Goal: Task Accomplishment & Management: Use online tool/utility

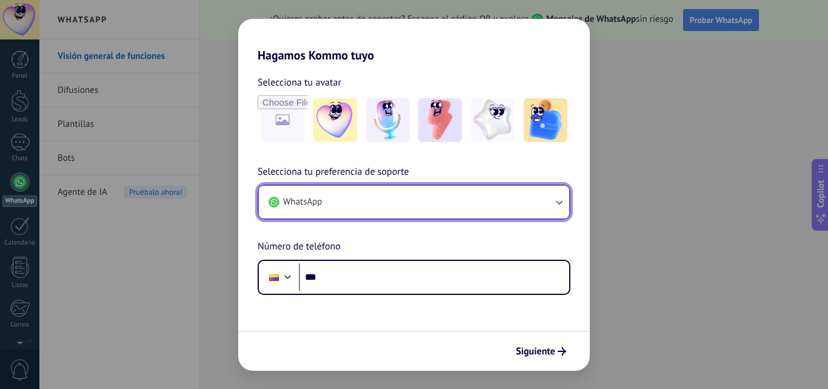
click at [427, 194] on button "WhatsApp" at bounding box center [414, 201] width 310 height 33
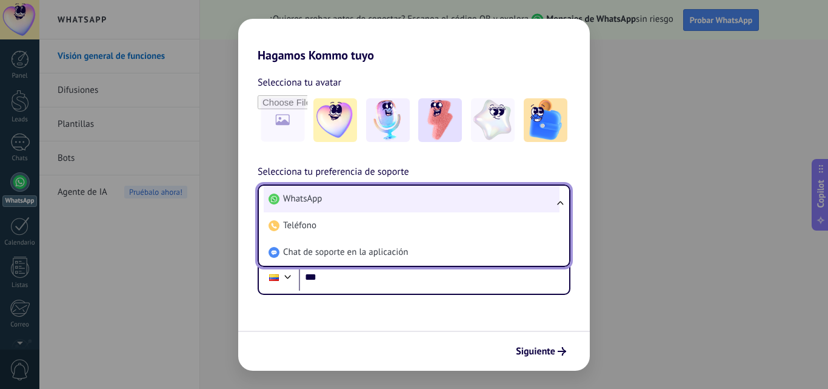
click at [413, 204] on li "WhatsApp" at bounding box center [412, 198] width 296 height 27
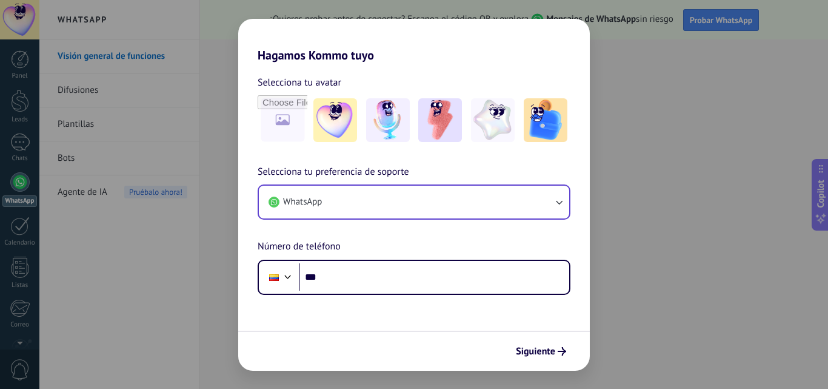
click at [616, 312] on div "Hagamos Kommo tuyo Selecciona tu avatar Selecciona tu preferencia de soporte Wh…" at bounding box center [414, 194] width 828 height 389
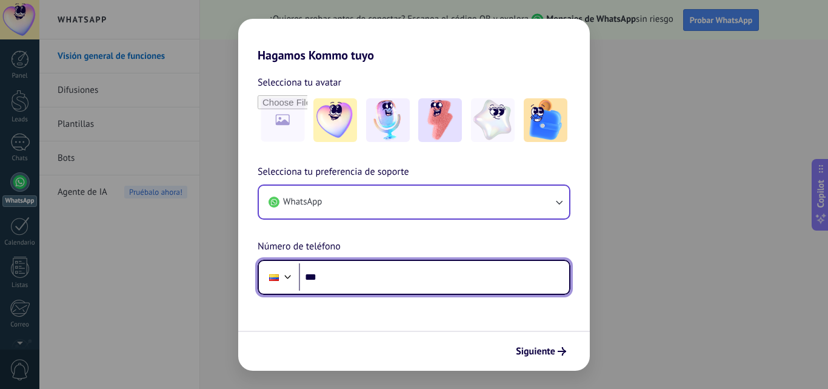
click at [382, 270] on input "***" at bounding box center [434, 277] width 270 height 28
type input "**********"
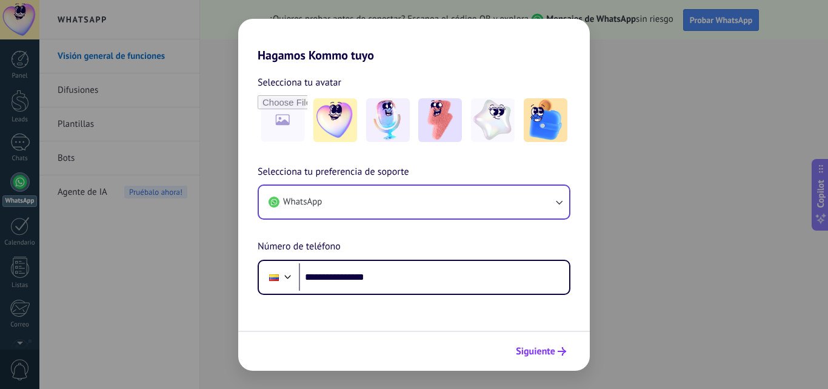
click at [539, 350] on span "Siguiente" at bounding box center [535, 351] width 39 height 8
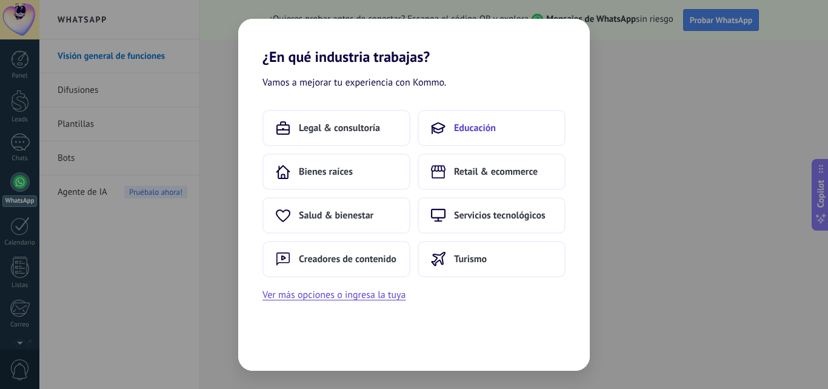
click at [462, 129] on span "Educación" at bounding box center [475, 128] width 42 height 12
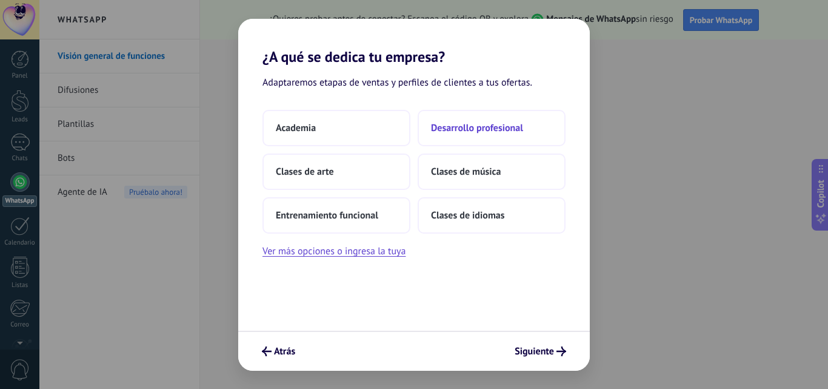
click at [466, 125] on span "Desarrollo profesional" at bounding box center [477, 128] width 92 height 12
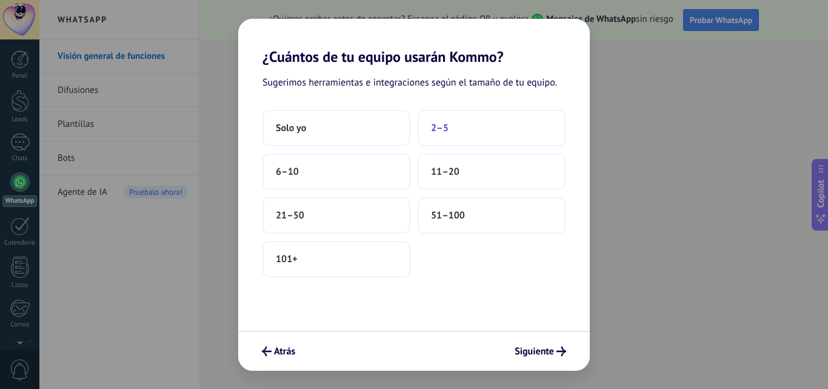
click at [441, 133] on span "2–5" at bounding box center [440, 128] width 18 height 12
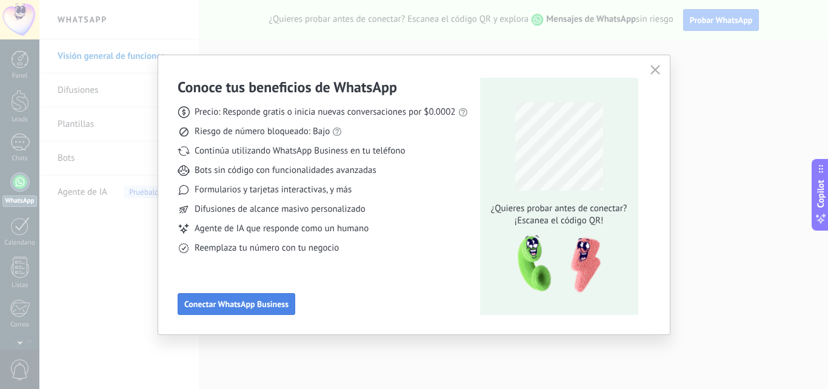
click at [245, 299] on span "Conectar WhatsApp Business" at bounding box center [236, 303] width 104 height 8
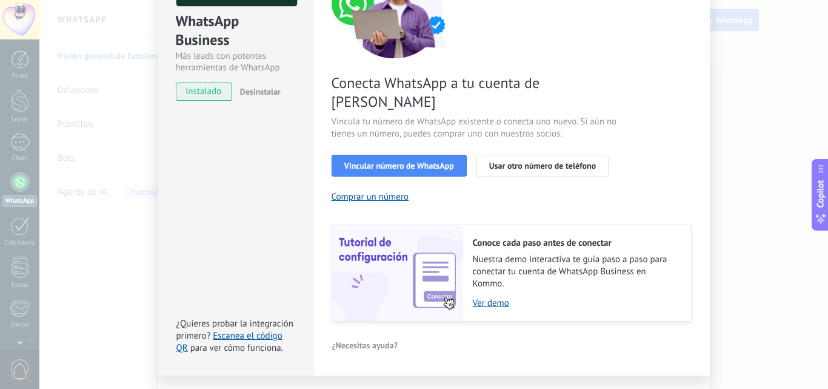
scroll to position [150, 0]
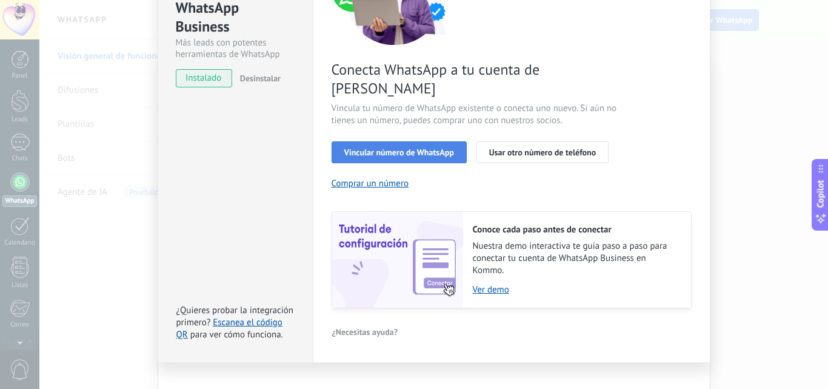
click at [395, 148] on span "Vincular número de WhatsApp" at bounding box center [399, 152] width 110 height 8
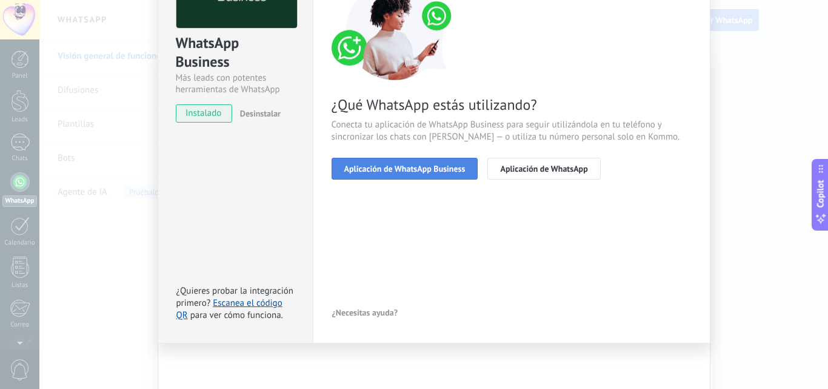
click at [419, 167] on span "Aplicación de WhatsApp Business" at bounding box center [404, 168] width 121 height 8
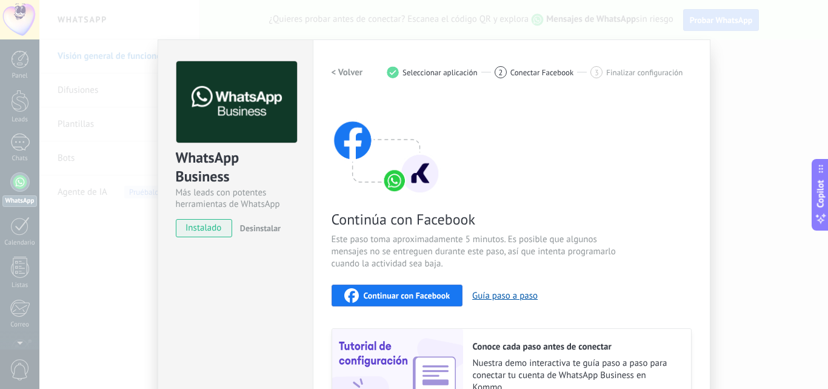
scroll to position [105, 0]
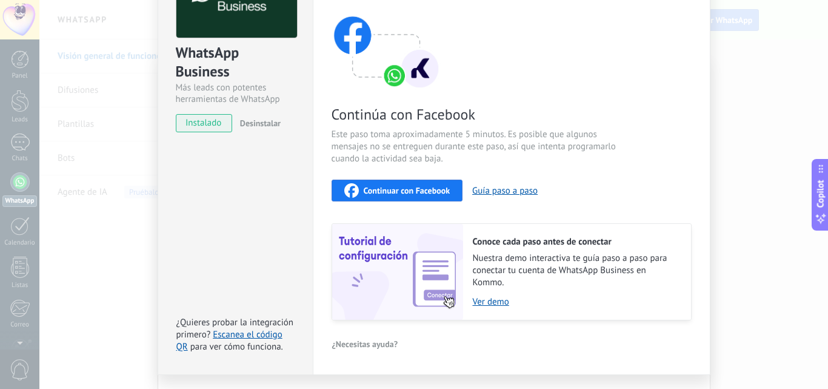
click at [402, 184] on div "Continuar con Facebook" at bounding box center [397, 190] width 106 height 15
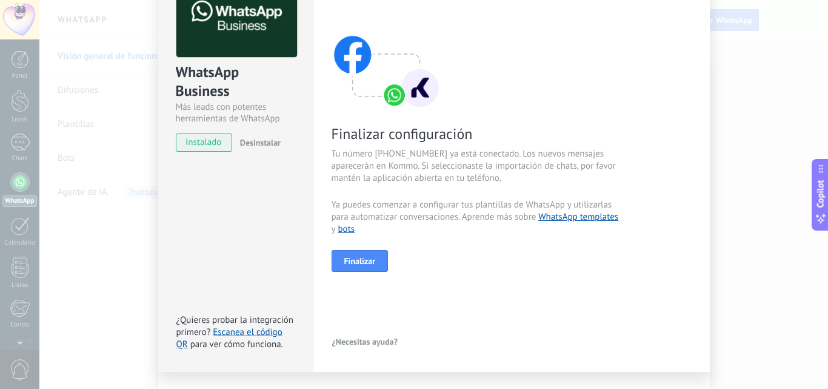
scroll to position [115, 0]
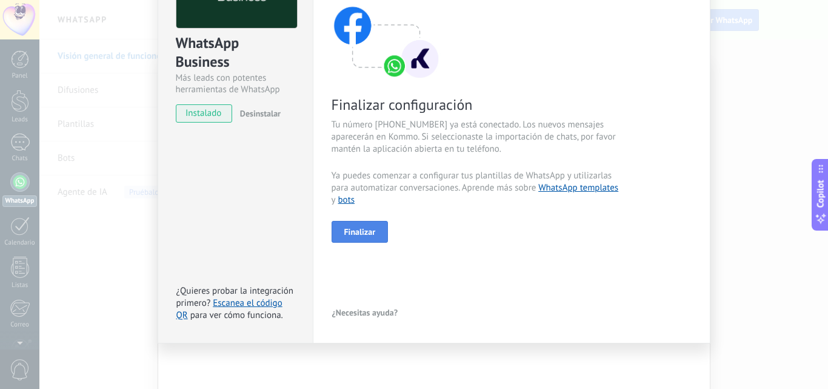
click at [370, 227] on span "Finalizar" at bounding box center [360, 231] width 32 height 8
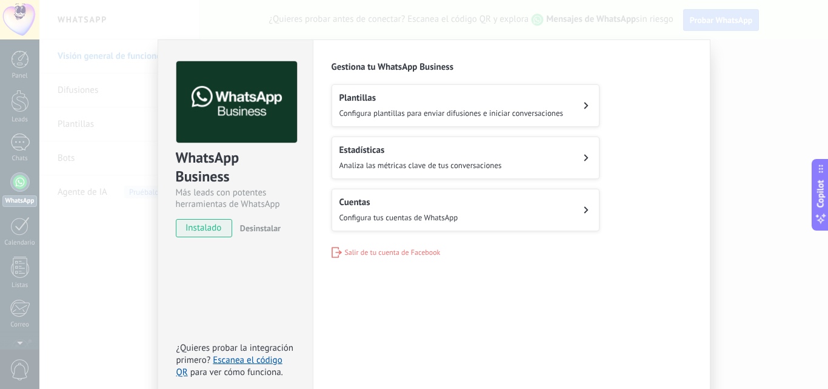
scroll to position [57, 0]
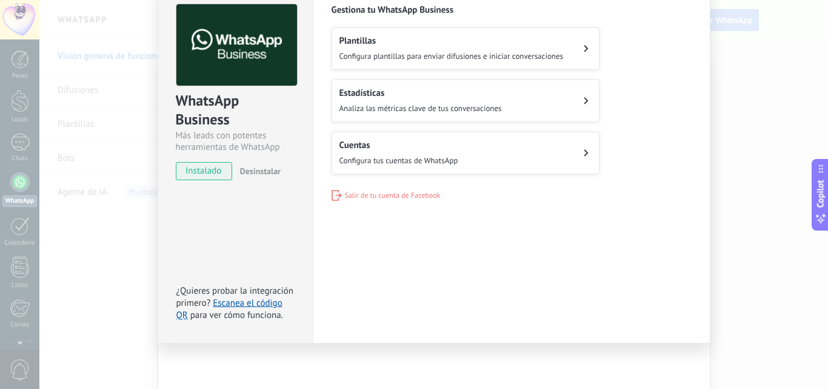
click at [593, 250] on div "Configuraciones Autorizaciones This tab logs the users who have granted integra…" at bounding box center [512, 162] width 398 height 361
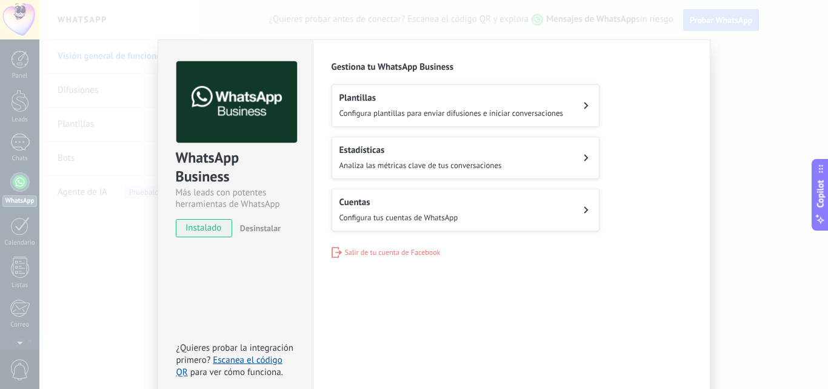
click at [573, 115] on button "Plantillas Configura plantillas para enviar difusiones e iniciar conversaciones" at bounding box center [466, 105] width 268 height 42
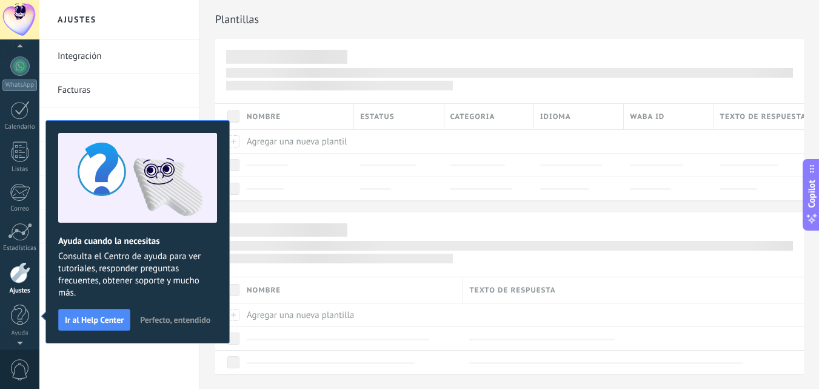
scroll to position [7, 0]
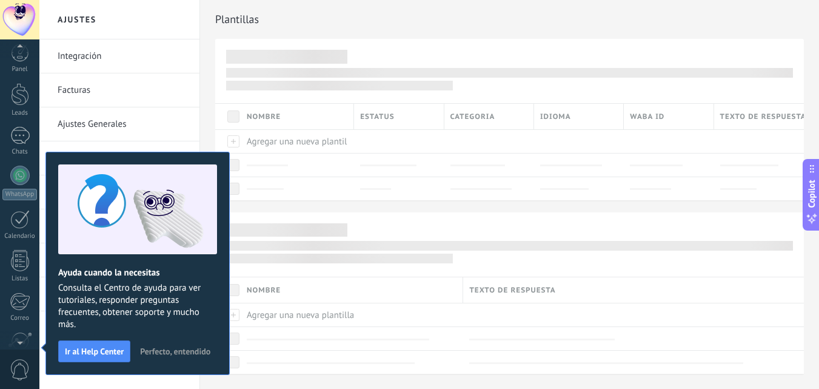
click at [193, 352] on span "Perfecto, entendido" at bounding box center [175, 351] width 70 height 8
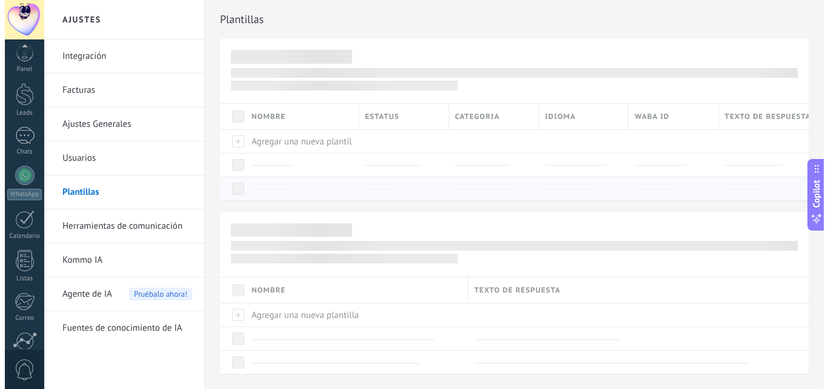
scroll to position [116, 0]
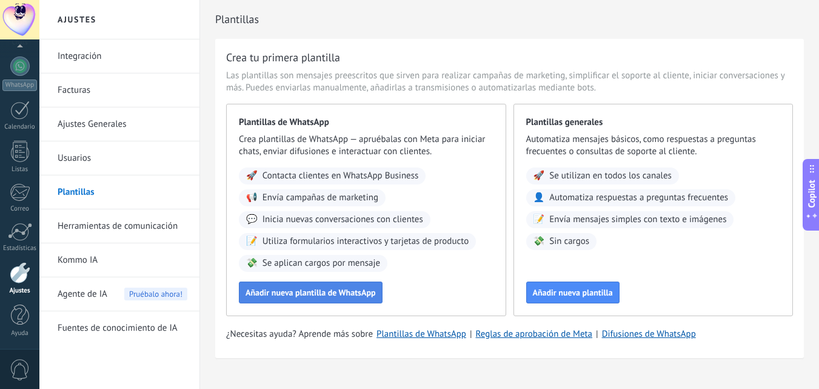
click at [352, 290] on span "Añadir nueva plantilla de WhatsApp" at bounding box center [310, 292] width 130 height 8
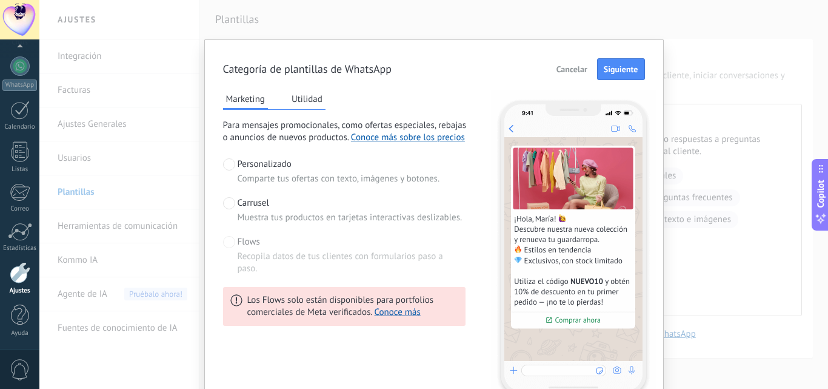
click at [299, 105] on button "Utilidad" at bounding box center [307, 99] width 37 height 18
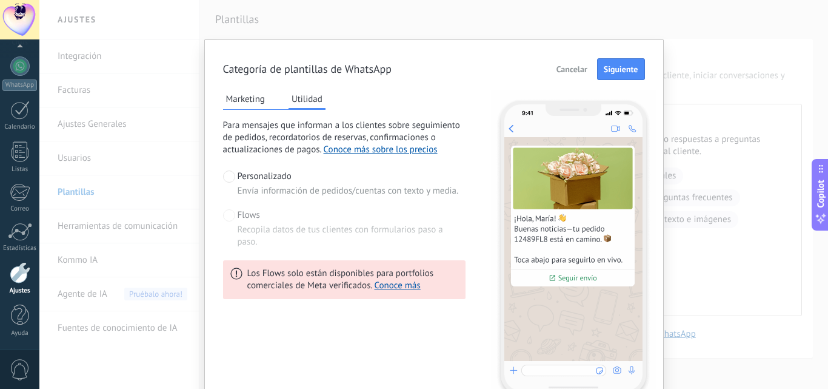
click at [247, 99] on button "Marketing" at bounding box center [245, 99] width 45 height 18
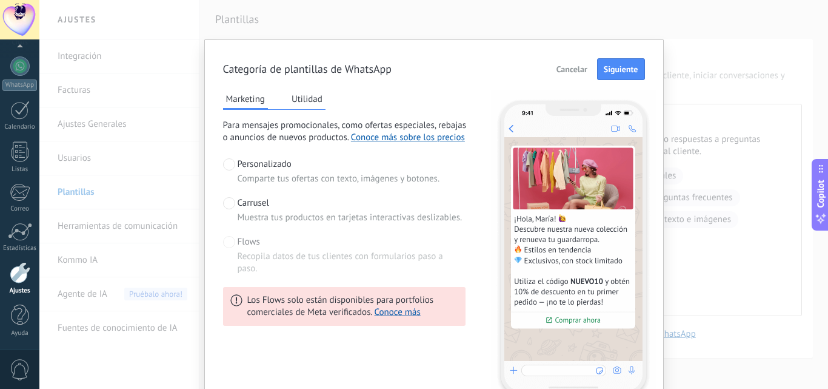
click at [319, 203] on div "Carrusel Muestra tus productos en tarjetas interactivas deslizables." at bounding box center [350, 210] width 225 height 27
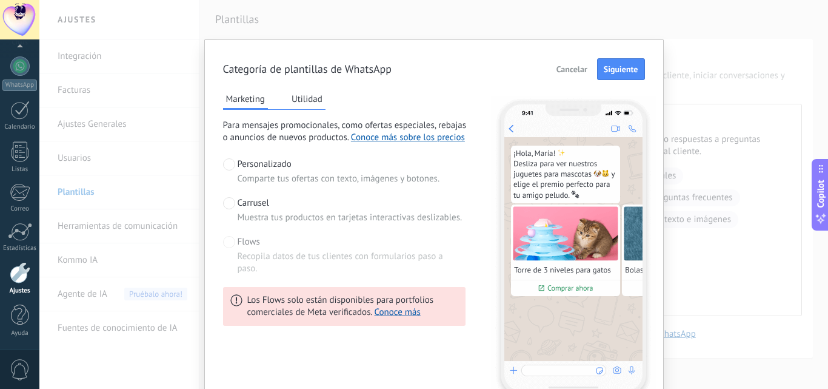
click at [315, 178] on span "Comparte tus ofertas con texto, imágenes y botones." at bounding box center [339, 179] width 202 height 12
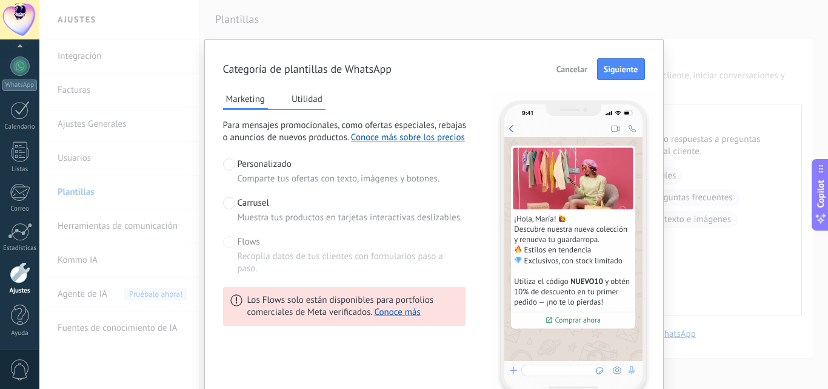
scroll to position [1, 0]
click at [608, 68] on span "Siguiente" at bounding box center [621, 68] width 35 height 8
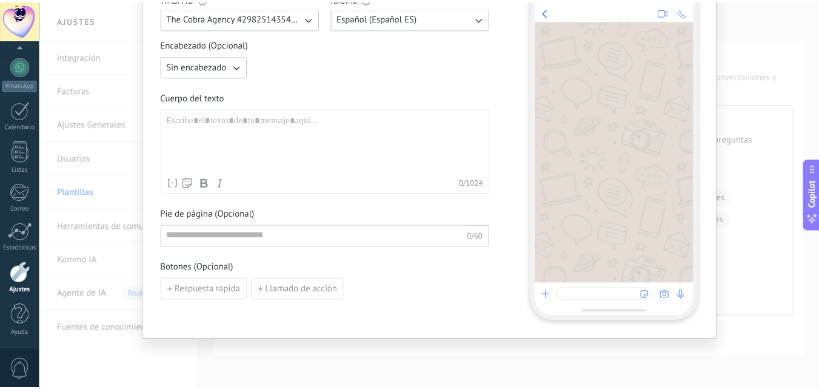
scroll to position [0, 0]
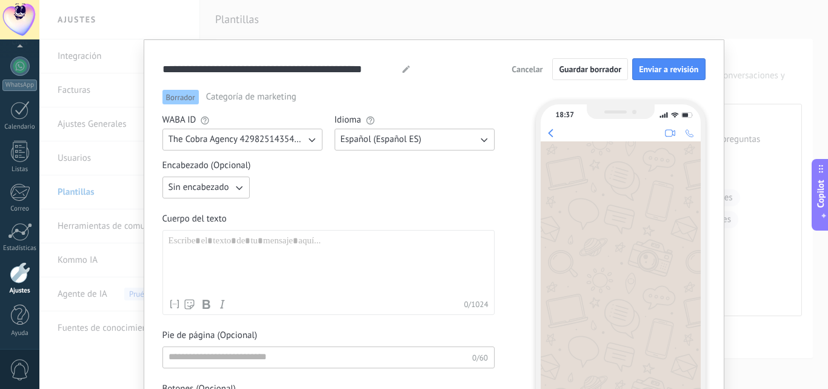
click at [529, 73] on span "Cancelar" at bounding box center [527, 69] width 31 height 8
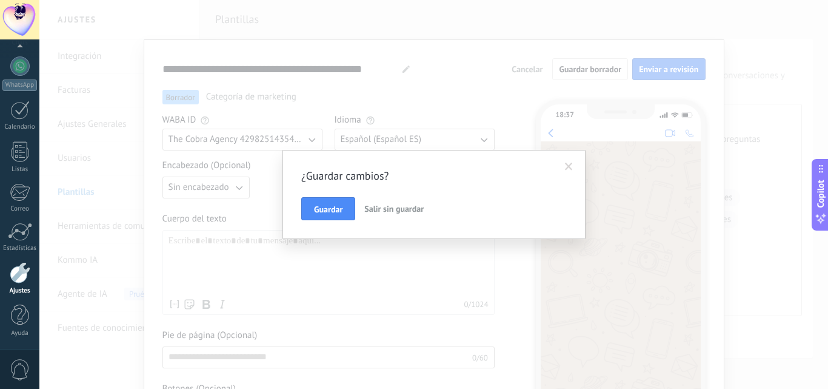
click at [384, 209] on span "Salir sin guardar" at bounding box center [393, 208] width 59 height 11
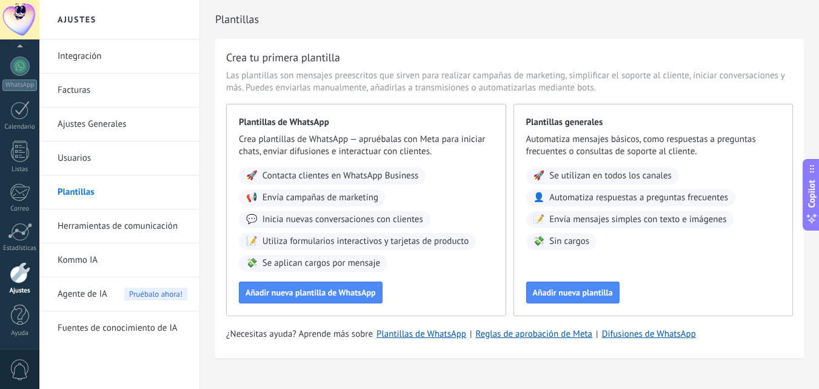
click at [96, 62] on link "Integración" at bounding box center [123, 56] width 130 height 34
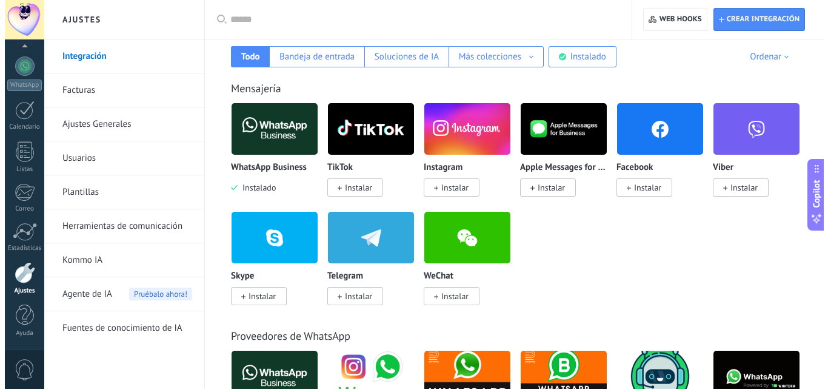
scroll to position [181, 0]
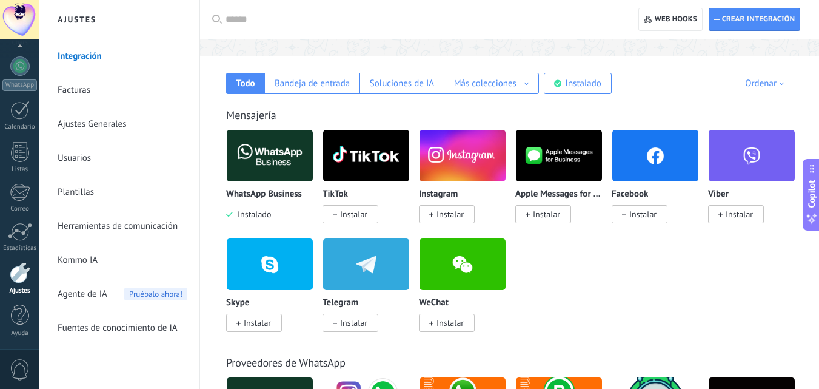
click at [641, 206] on span "Instalar" at bounding box center [640, 214] width 56 height 18
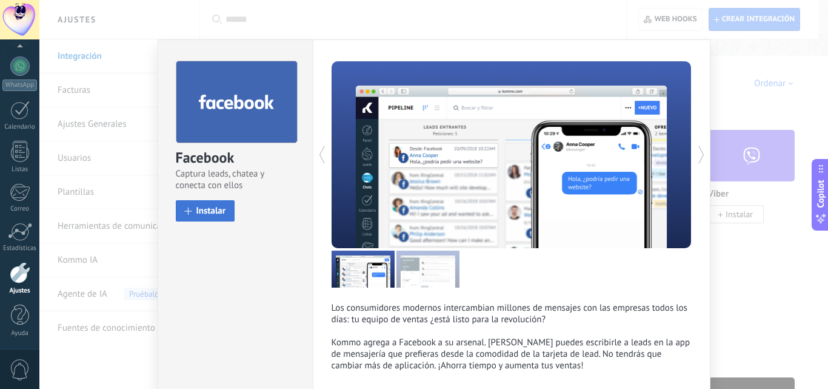
click at [208, 212] on span "Instalar" at bounding box center [211, 210] width 30 height 9
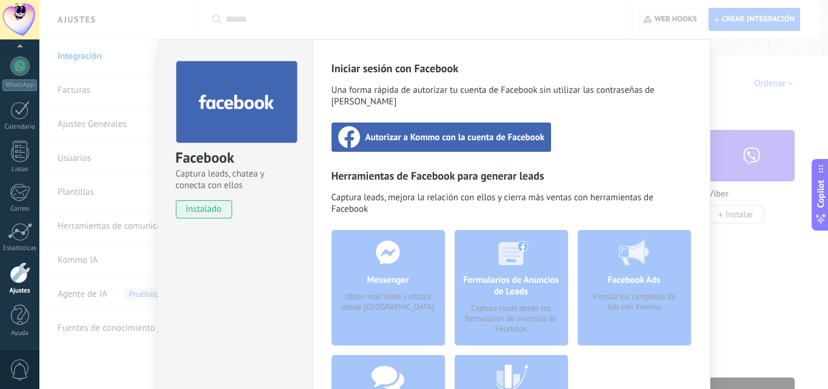
click at [464, 131] on span "Autorizar a Kommo con la cuenta de Facebook" at bounding box center [455, 137] width 179 height 12
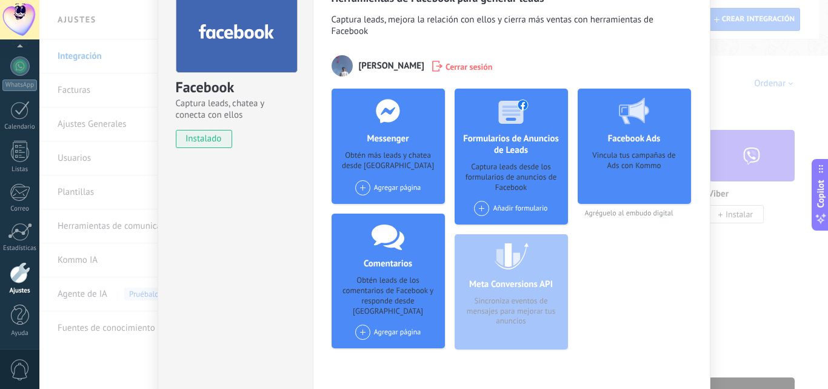
scroll to position [71, 0]
click at [388, 185] on div "Agregar página" at bounding box center [388, 186] width 66 height 15
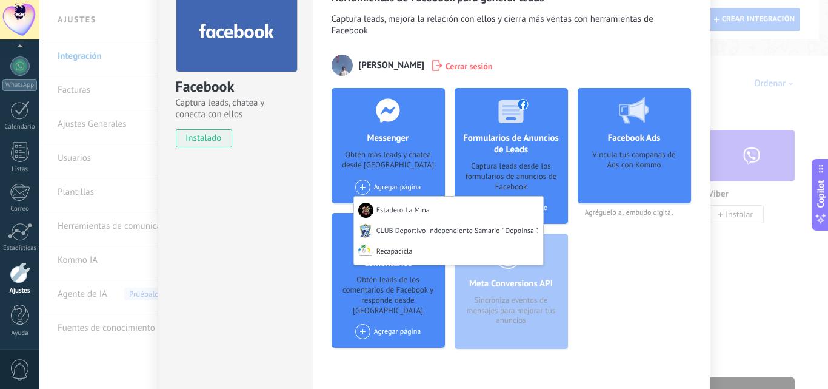
click at [390, 121] on icon at bounding box center [388, 110] width 32 height 24
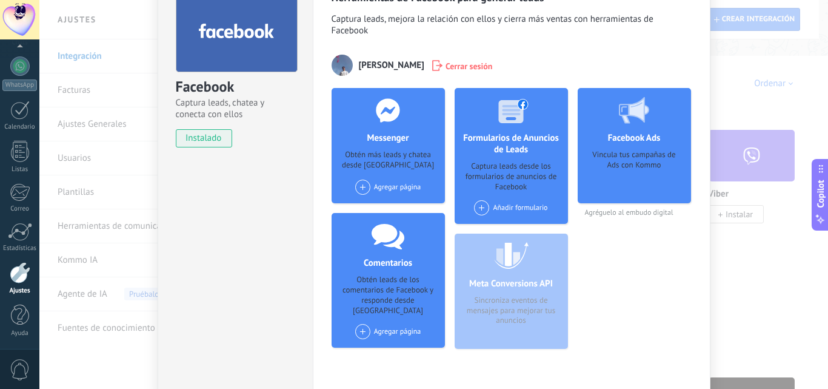
click at [382, 191] on div "Agregar página Estadero La Mina CLUB Deportivo Independiente Samario " Depoinsa…" at bounding box center [388, 186] width 66 height 15
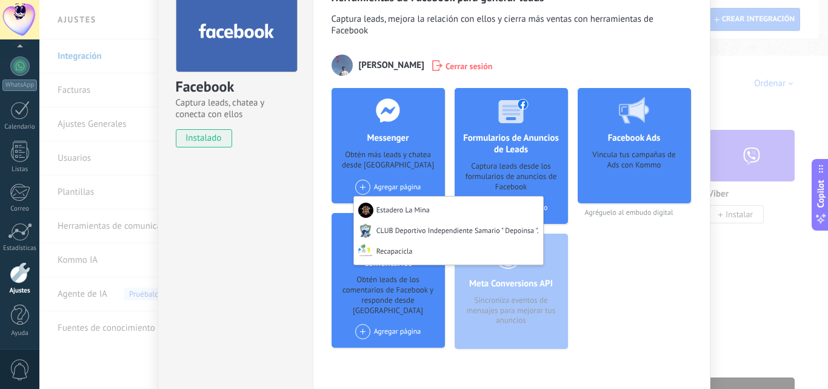
click at [406, 156] on div "Obtén más leads y chatea desde [GEOGRAPHIC_DATA]" at bounding box center [388, 161] width 94 height 22
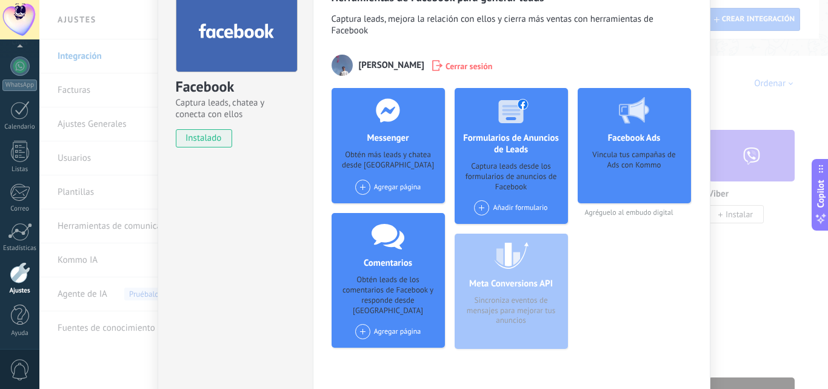
click at [382, 184] on div "Agregar página Estadero La Mina CLUB Deportivo Independiente Samario " Depoinsa…" at bounding box center [388, 186] width 66 height 15
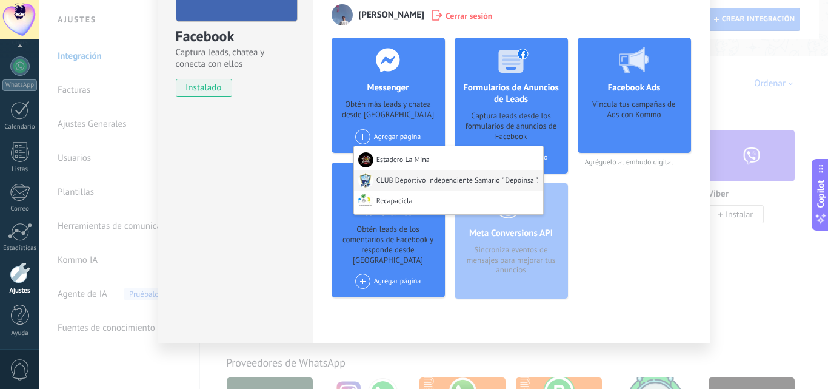
scroll to position [0, 0]
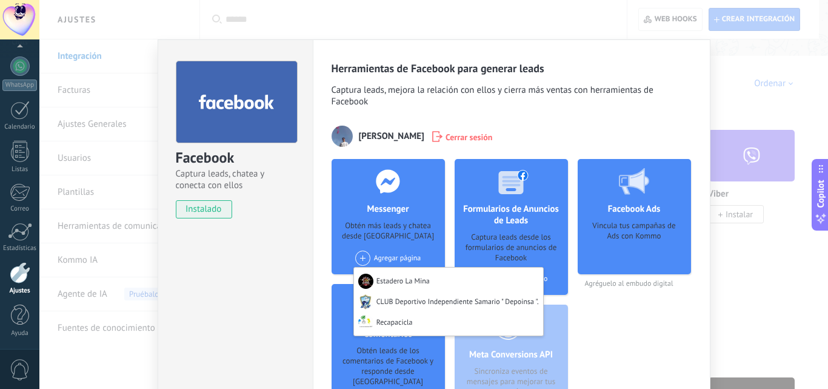
click at [529, 142] on div "Arthur Downs Cerrar sesión" at bounding box center [512, 135] width 360 height 21
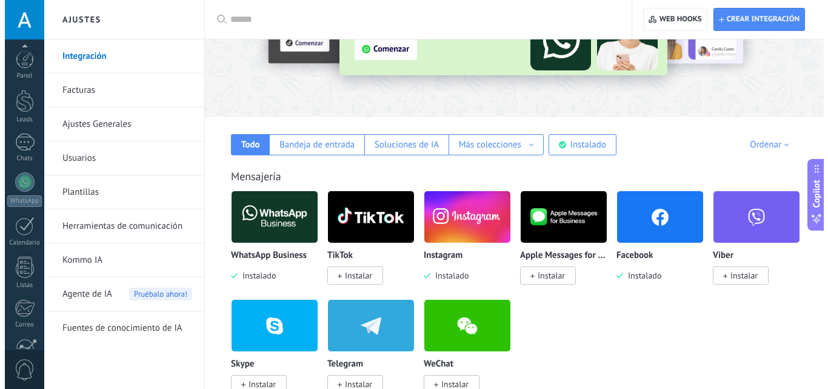
scroll to position [116, 0]
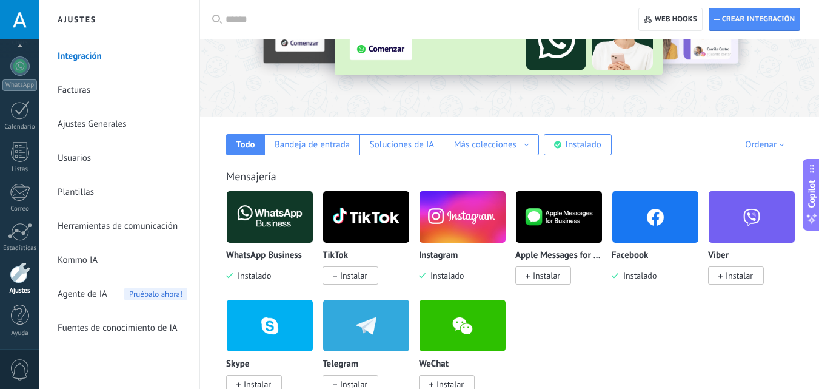
click at [649, 207] on img at bounding box center [655, 216] width 86 height 59
click at [646, 214] on img at bounding box center [655, 216] width 86 height 59
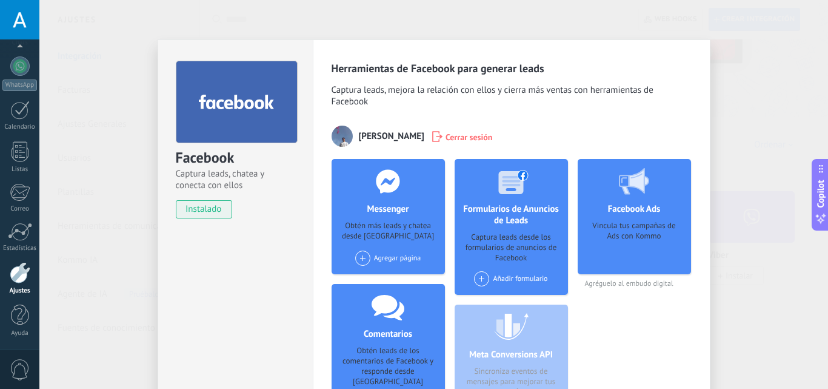
click at [402, 262] on div "Agregar página" at bounding box center [388, 257] width 66 height 15
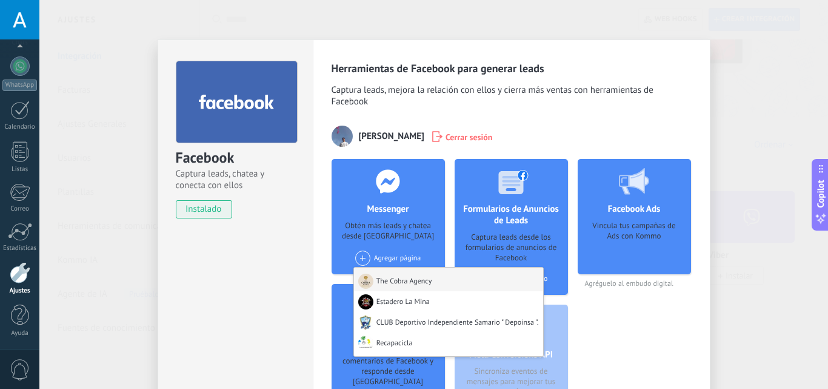
click at [417, 276] on div "The Cobra Agency" at bounding box center [448, 279] width 189 height 24
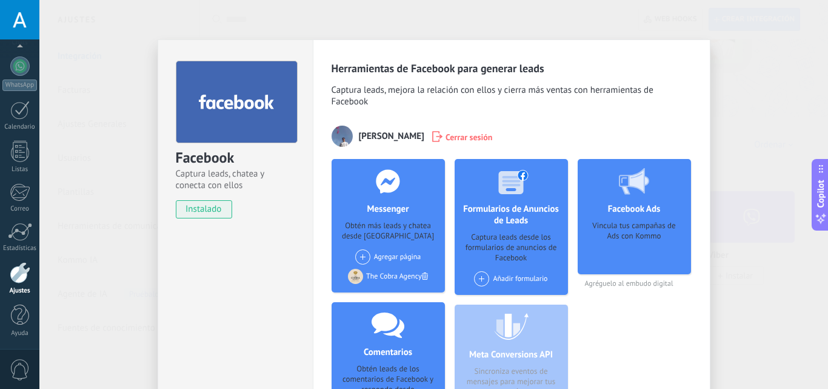
click at [268, 275] on div "Facebook Captura leads, chatea y conecta con ellos instalado Desinstalar" at bounding box center [235, 269] width 155 height 461
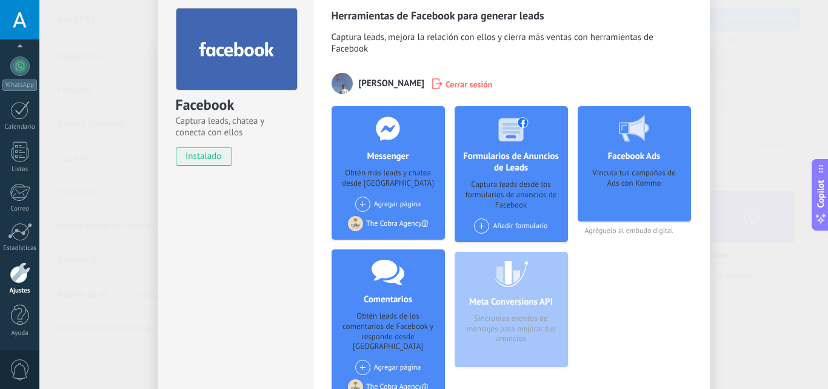
scroll to position [52, 0]
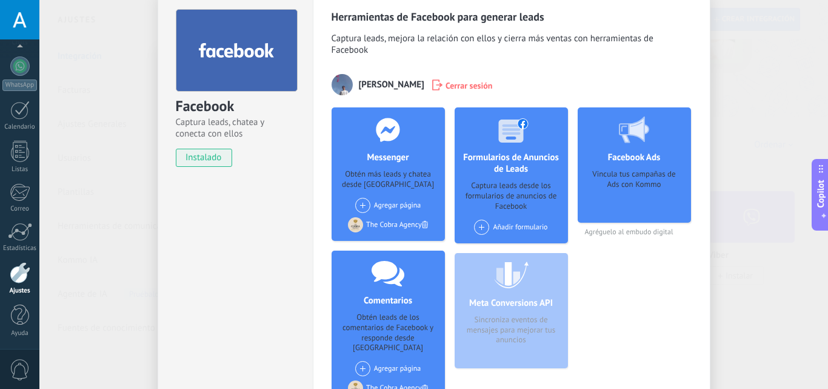
click at [517, 230] on div "Añadir formulario" at bounding box center [510, 226] width 73 height 15
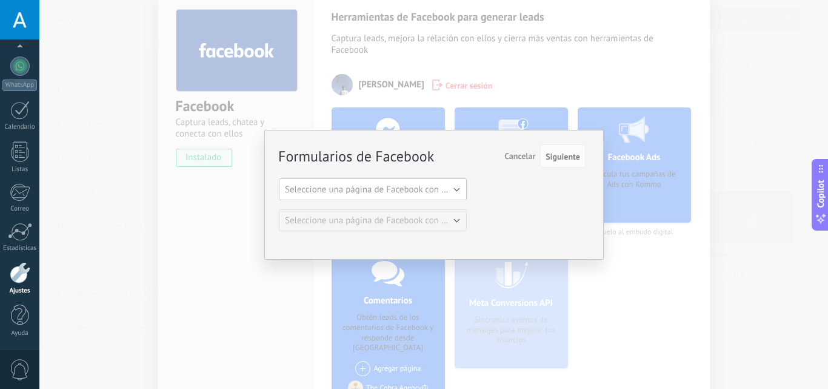
click at [461, 179] on button "Seleccione una página de Facebook con formas" at bounding box center [373, 189] width 188 height 22
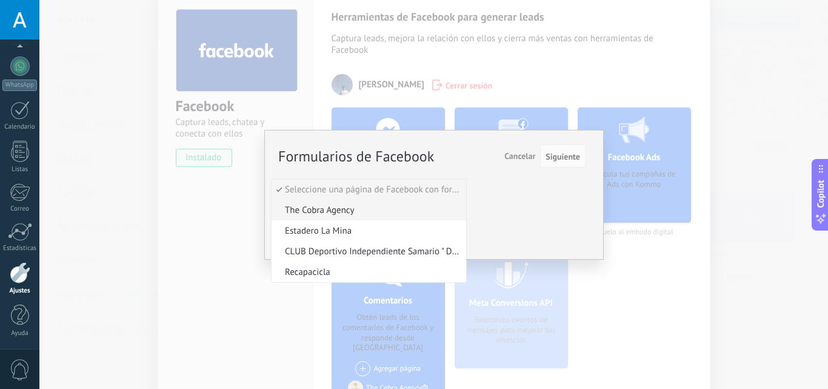
click at [441, 206] on span "The Cobra Agency" at bounding box center [367, 210] width 191 height 12
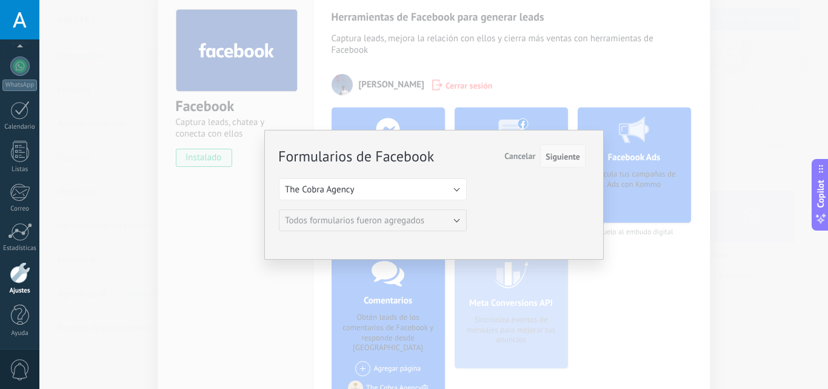
click at [559, 161] on span "Siguiente" at bounding box center [563, 156] width 35 height 8
drag, startPoint x: 556, startPoint y: 157, endPoint x: 450, endPoint y: 196, distance: 112.9
click at [450, 196] on div "Formularios de Facebook Siguiente Cancelar Seleccione una página de Facebook co…" at bounding box center [432, 187] width 307 height 85
click at [450, 196] on button "The Cobra Agency" at bounding box center [373, 189] width 188 height 22
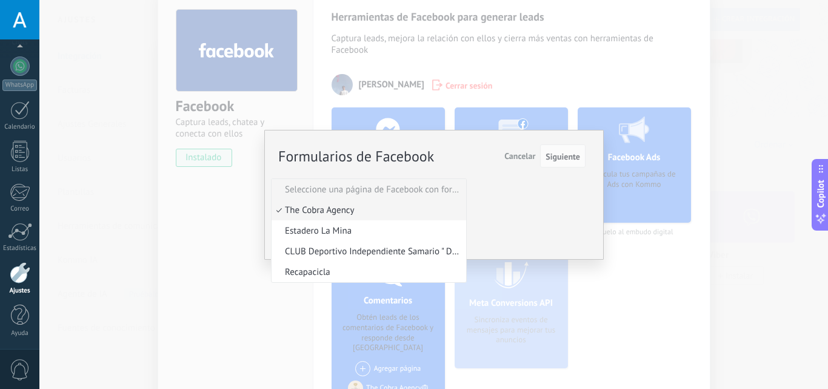
click at [417, 196] on li "Seleccione una página de Facebook con formas" at bounding box center [369, 189] width 195 height 21
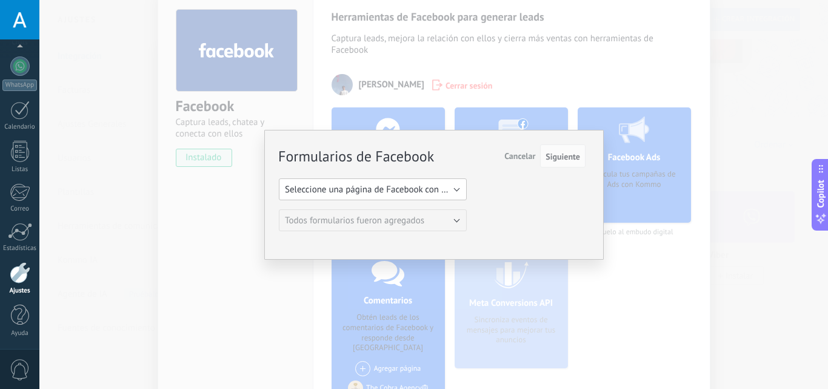
click at [396, 199] on button "Seleccione una página de Facebook con formas" at bounding box center [373, 189] width 188 height 22
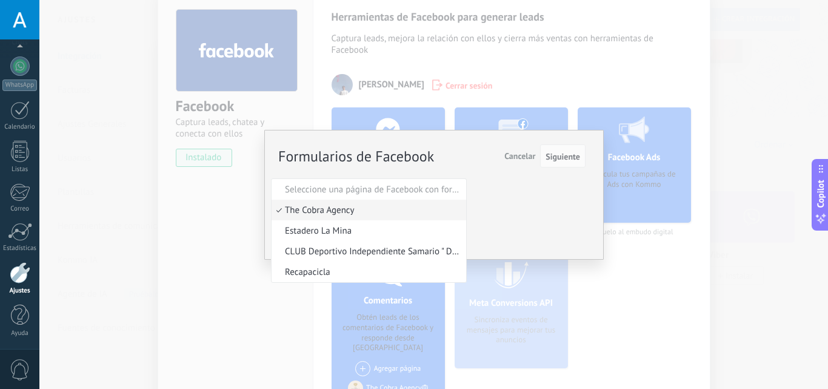
click at [378, 212] on span "The Cobra Agency" at bounding box center [367, 210] width 191 height 12
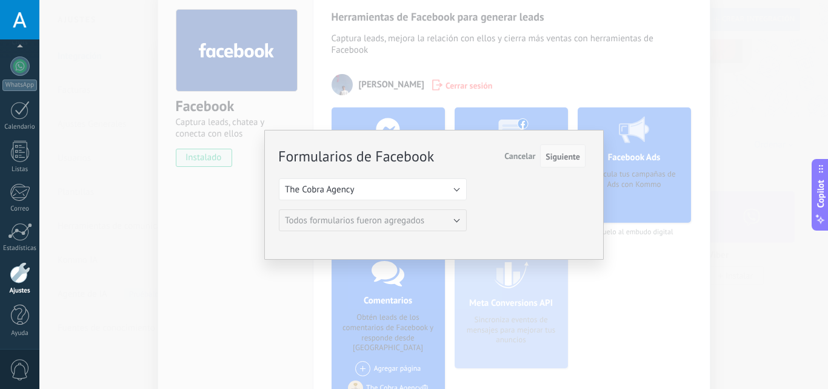
click at [558, 155] on span "Siguiente" at bounding box center [563, 156] width 35 height 8
click at [766, 182] on div "Formularios de Facebook Siguiente Cancelar Seleccione una página de Facebook co…" at bounding box center [433, 194] width 789 height 389
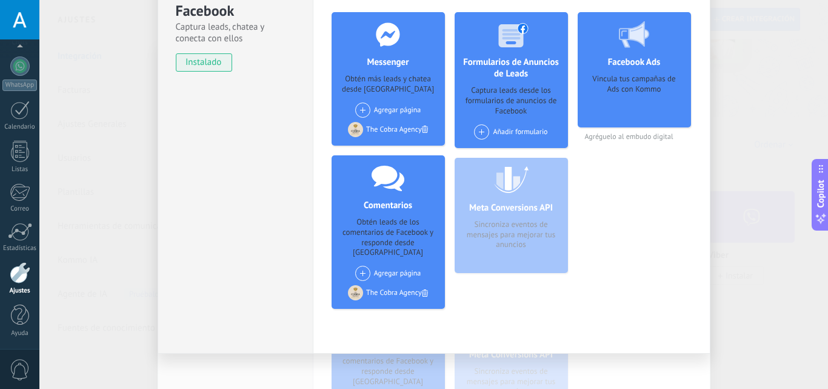
scroll to position [0, 0]
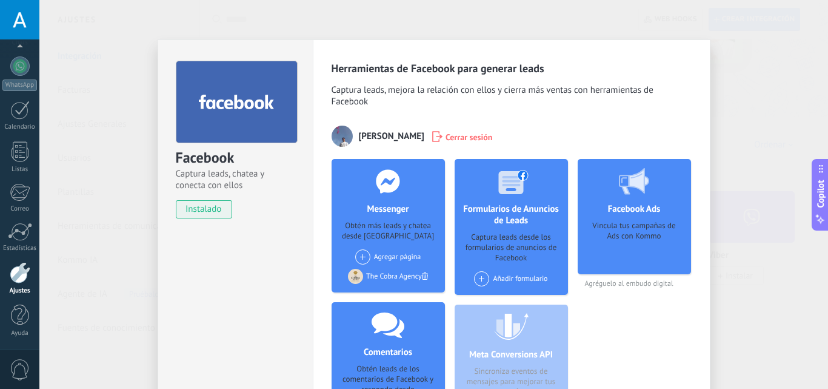
click at [764, 136] on div "Facebook Captura leads, chatea y conecta con ellos instalado Desinstalar Herram…" at bounding box center [433, 194] width 789 height 389
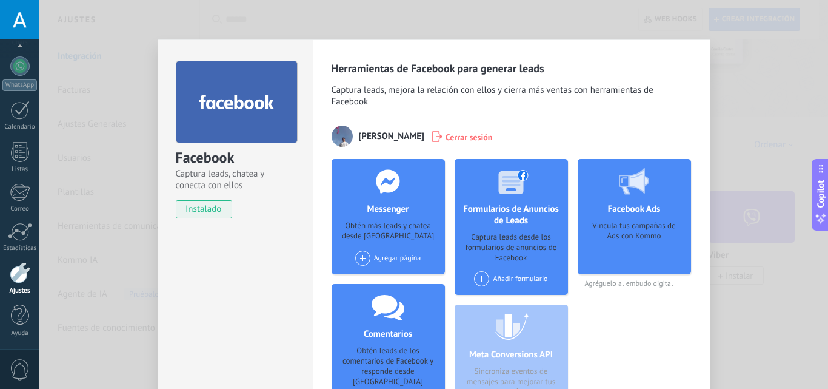
click at [104, 70] on div "Facebook Captura leads, chatea y conecta con ellos instalado Desinstalar Herram…" at bounding box center [433, 194] width 789 height 389
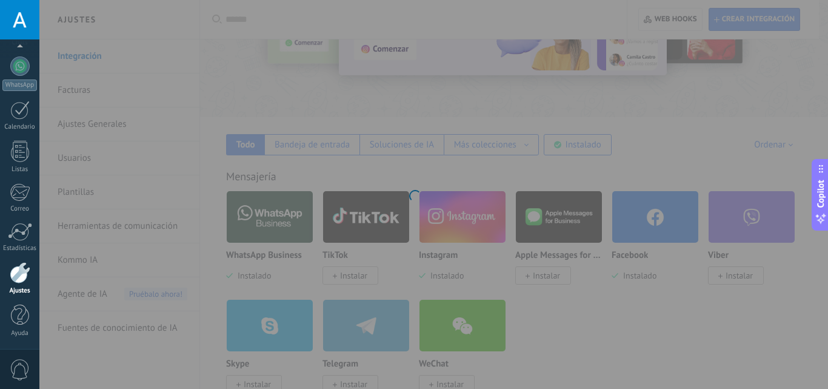
click at [604, 179] on div at bounding box center [453, 194] width 828 height 389
click at [650, 165] on div at bounding box center [453, 194] width 828 height 389
click at [818, 176] on div "Copilot" at bounding box center [821, 194] width 13 height 61
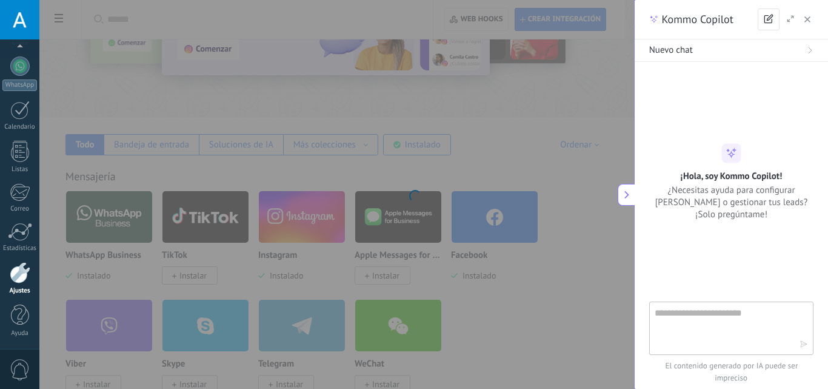
click at [635, 189] on div "¡Hola, soy Kommo Copilot! ¿Necesitas ayuda para configurar [PERSON_NAME] o gest…" at bounding box center [731, 181] width 193 height 77
click at [627, 195] on icon at bounding box center [627, 194] width 8 height 8
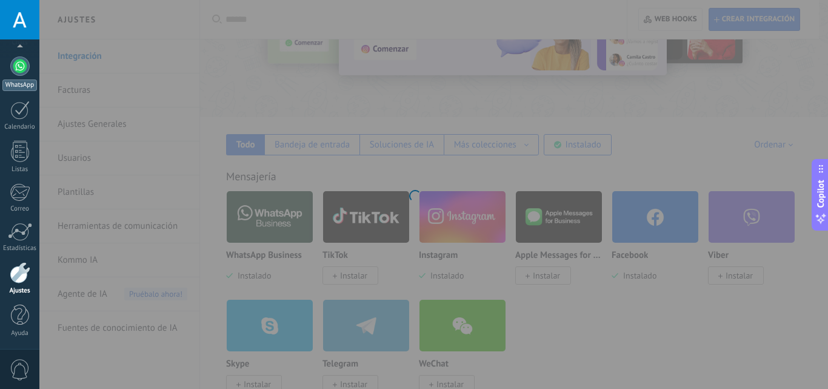
click at [24, 67] on div at bounding box center [19, 65] width 19 height 19
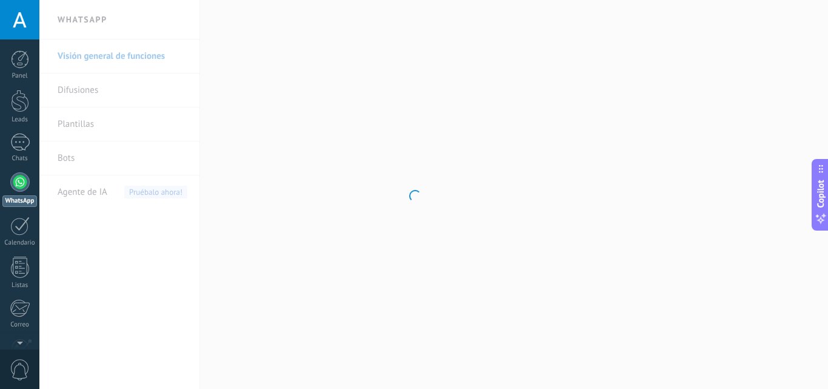
click at [38, 20] on div at bounding box center [19, 19] width 39 height 39
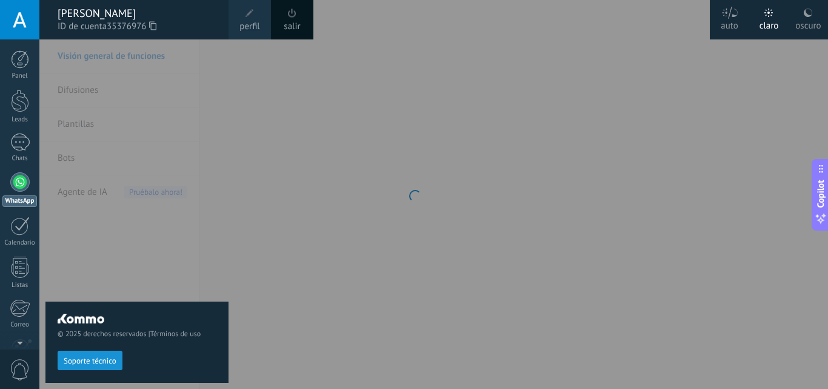
click at [818, 26] on div "oscuro" at bounding box center [807, 24] width 25 height 32
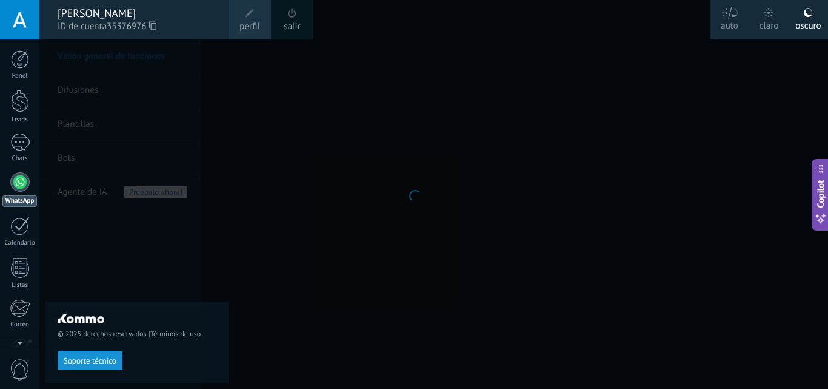
click at [743, 101] on div at bounding box center [453, 194] width 828 height 389
click at [692, 93] on div at bounding box center [453, 194] width 828 height 389
drag, startPoint x: 321, startPoint y: 87, endPoint x: 35, endPoint y: 15, distance: 294.9
click at [35, 15] on div "© 2025 derechos reservados | Términos de uso Soporte técnico auto claro oscuro …" at bounding box center [19, 194] width 39 height 389
click at [35, 15] on div at bounding box center [19, 19] width 39 height 39
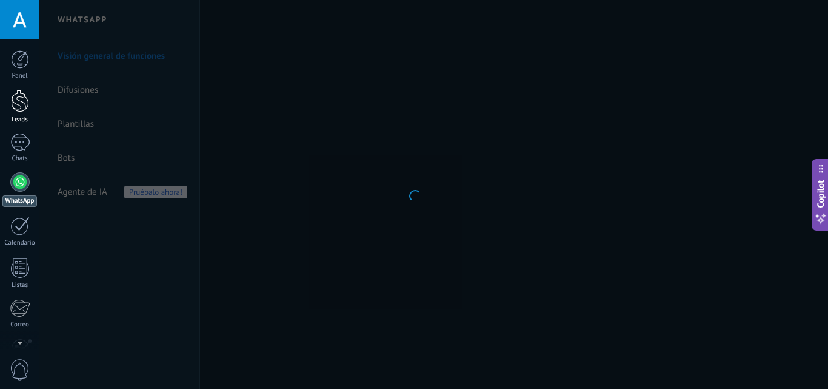
click at [28, 104] on div at bounding box center [20, 101] width 18 height 22
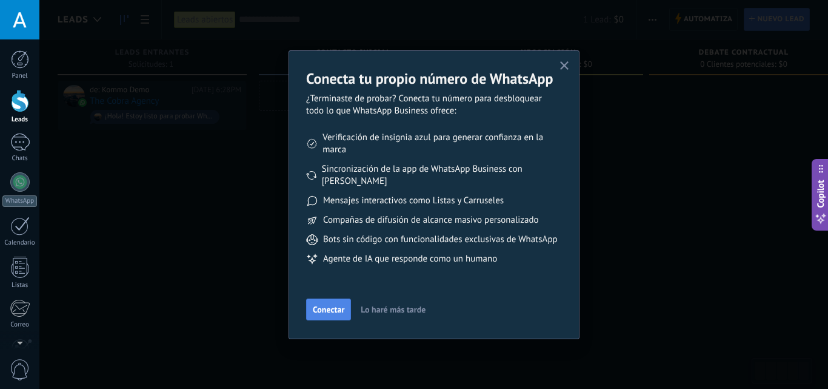
click at [324, 310] on span "Conectar" at bounding box center [329, 309] width 32 height 8
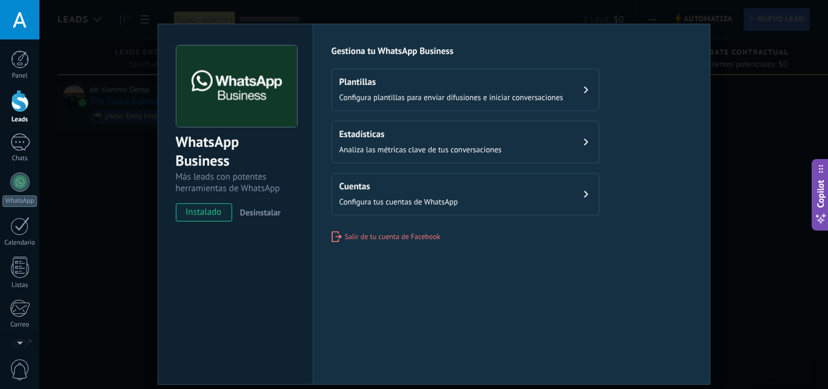
scroll to position [50, 0]
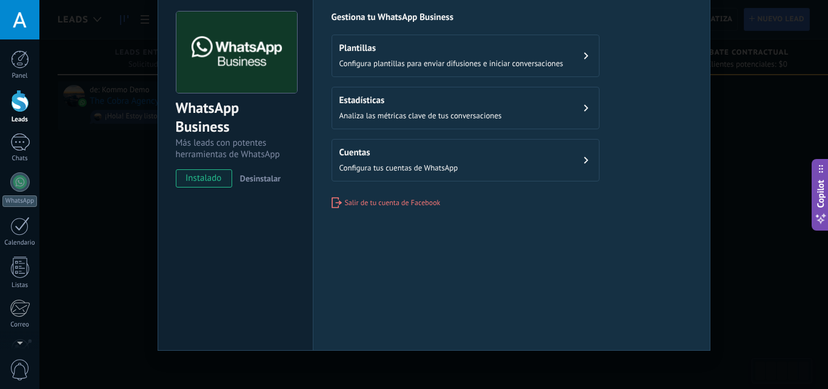
click at [539, 149] on button "Cuentas Configura tus cuentas de WhatsApp" at bounding box center [466, 160] width 268 height 42
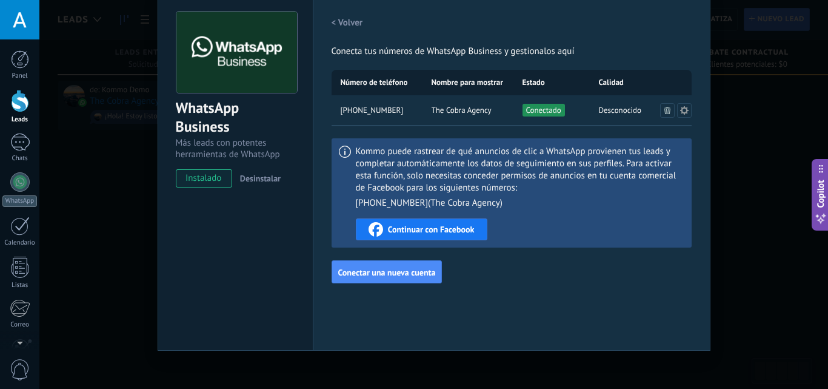
click at [444, 225] on span "Continuar con Facebook" at bounding box center [431, 229] width 87 height 8
click at [498, 319] on div "Configuraciones Autorizaciones Esta pestaña registra a los usuarios que han con…" at bounding box center [512, 170] width 398 height 361
click at [466, 326] on div "Configuraciones Autorizaciones Esta pestaña registra a los usuarios que han con…" at bounding box center [512, 170] width 398 height 361
